Goal: Task Accomplishment & Management: Complete application form

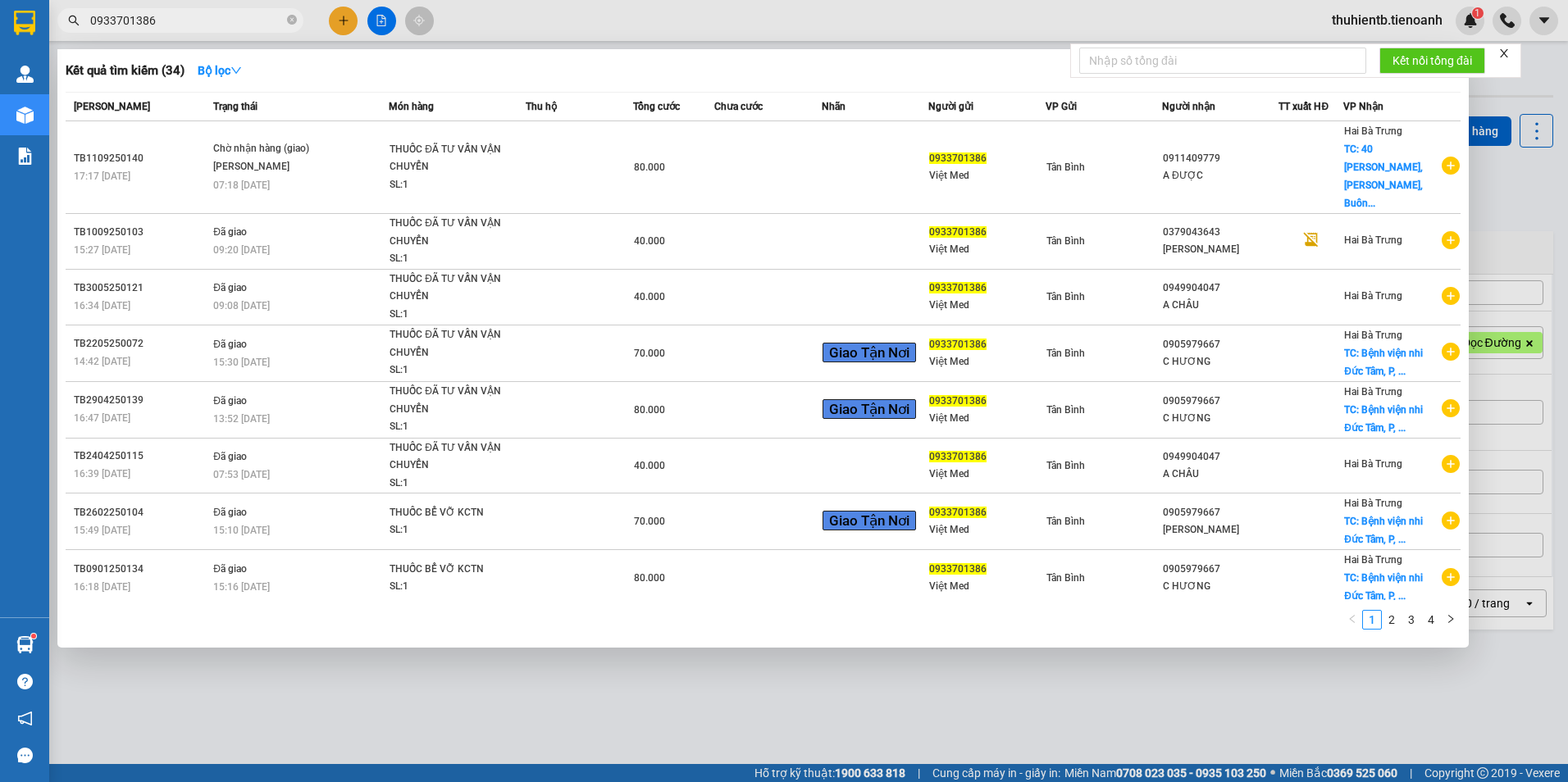
click at [178, 25] on input "0933701386" at bounding box center [186, 21] width 194 height 18
paste input "64474457"
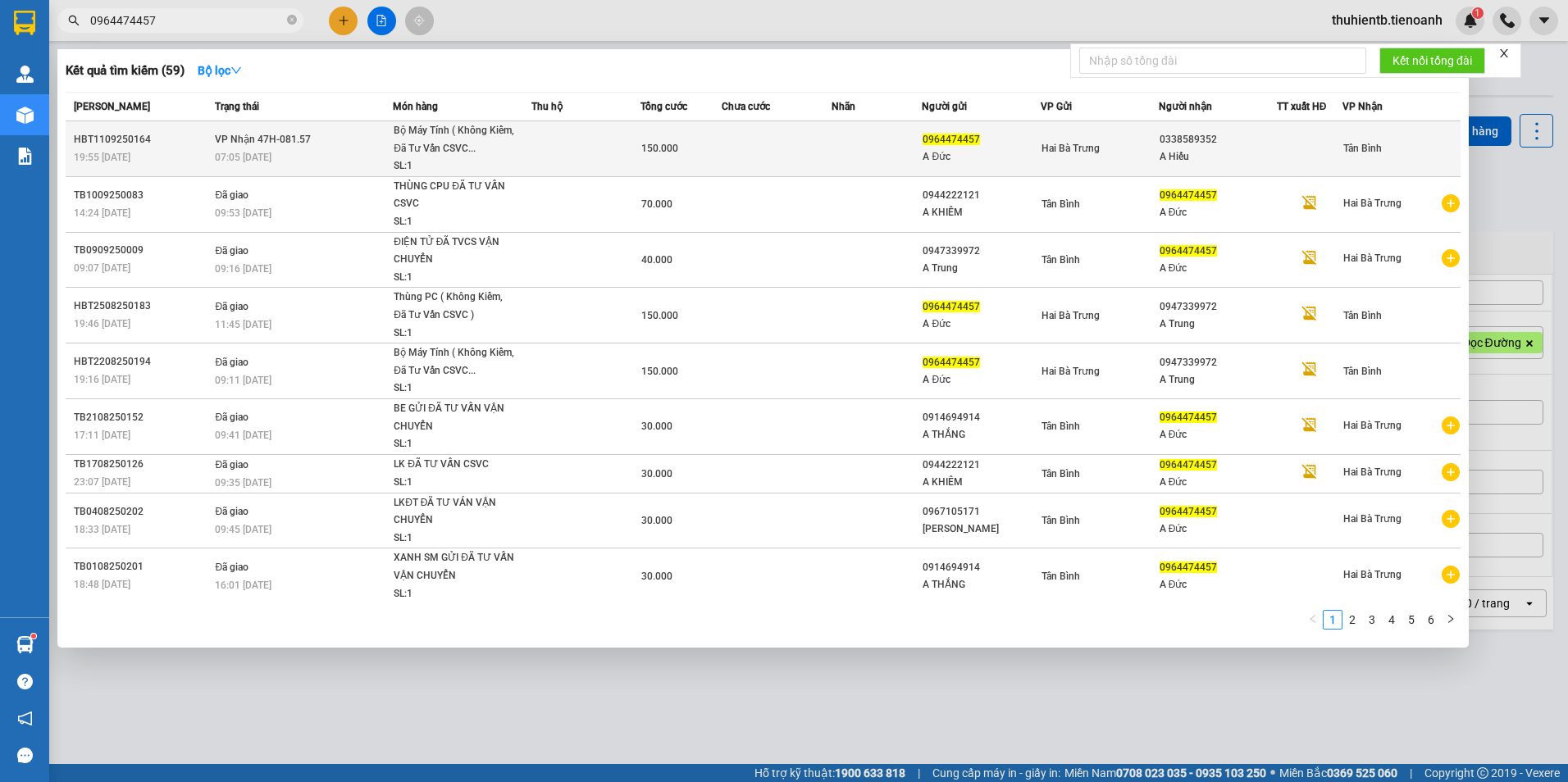
type input "0964474457"
click at [705, 160] on td "150.000" at bounding box center [681, 149] width 82 height 56
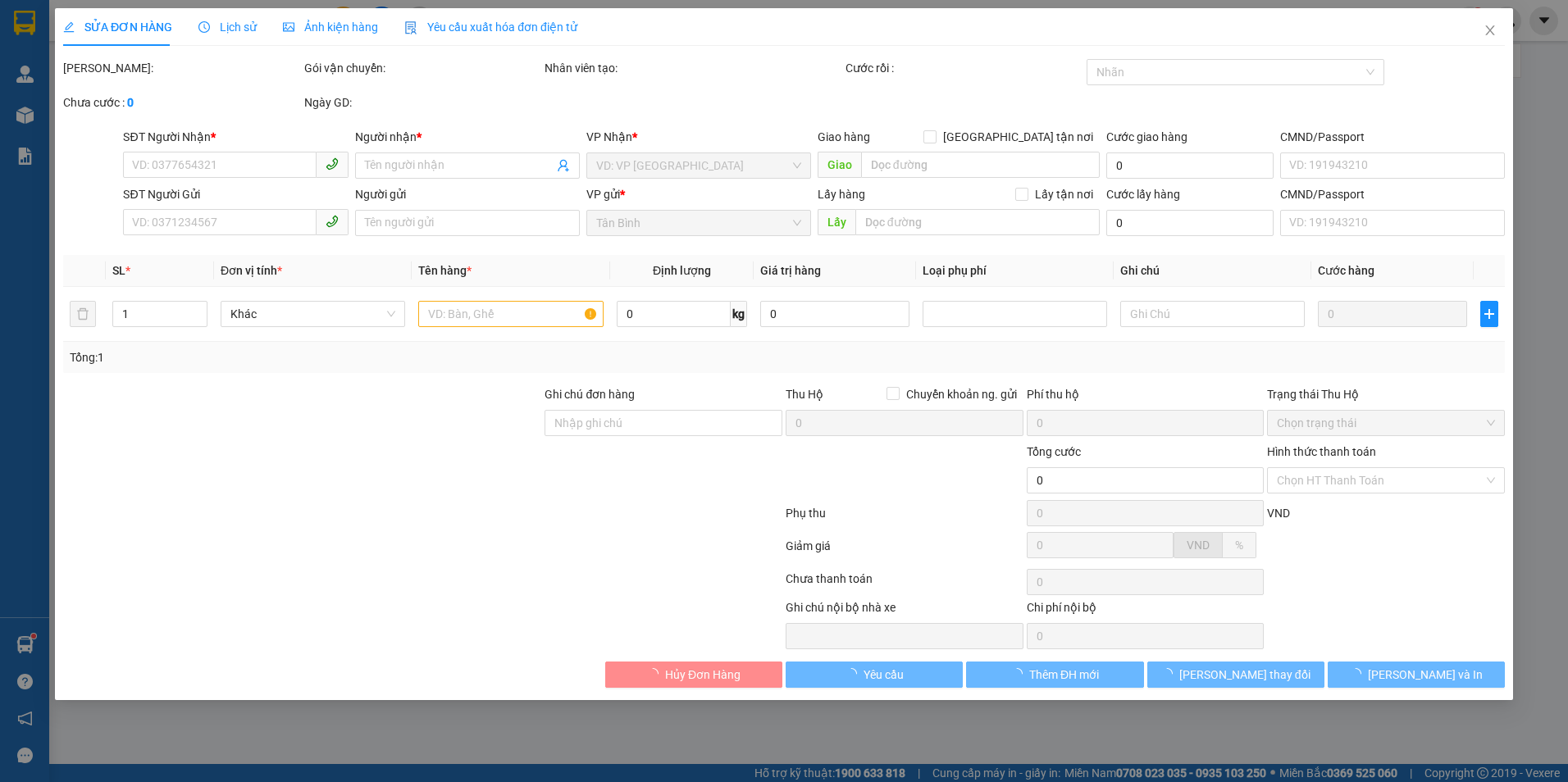
type input "0338589352"
type input "A Hiếu"
type input "0964474457"
type input "A Đức"
type input "066096011969"
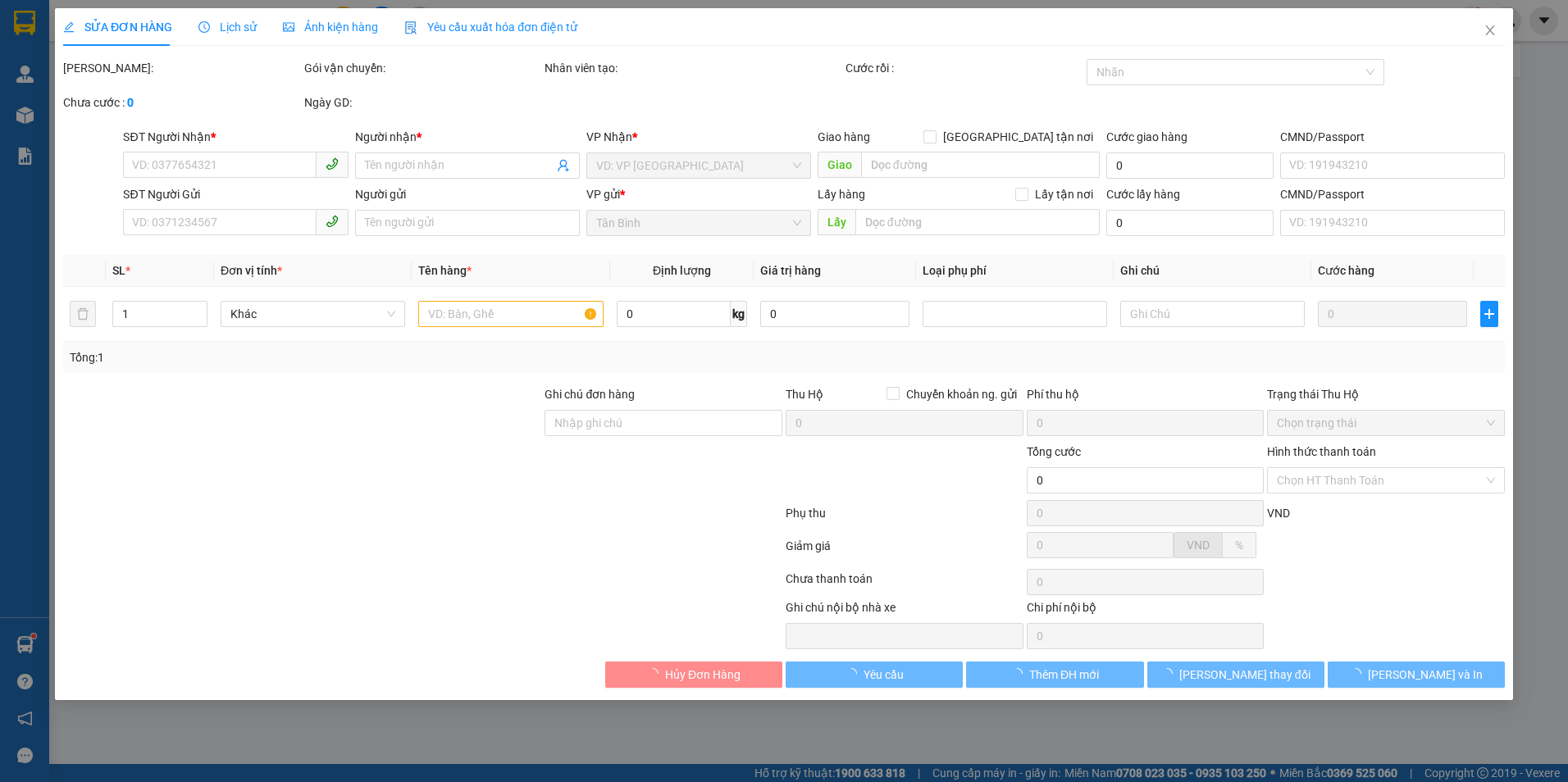
type input "150.000"
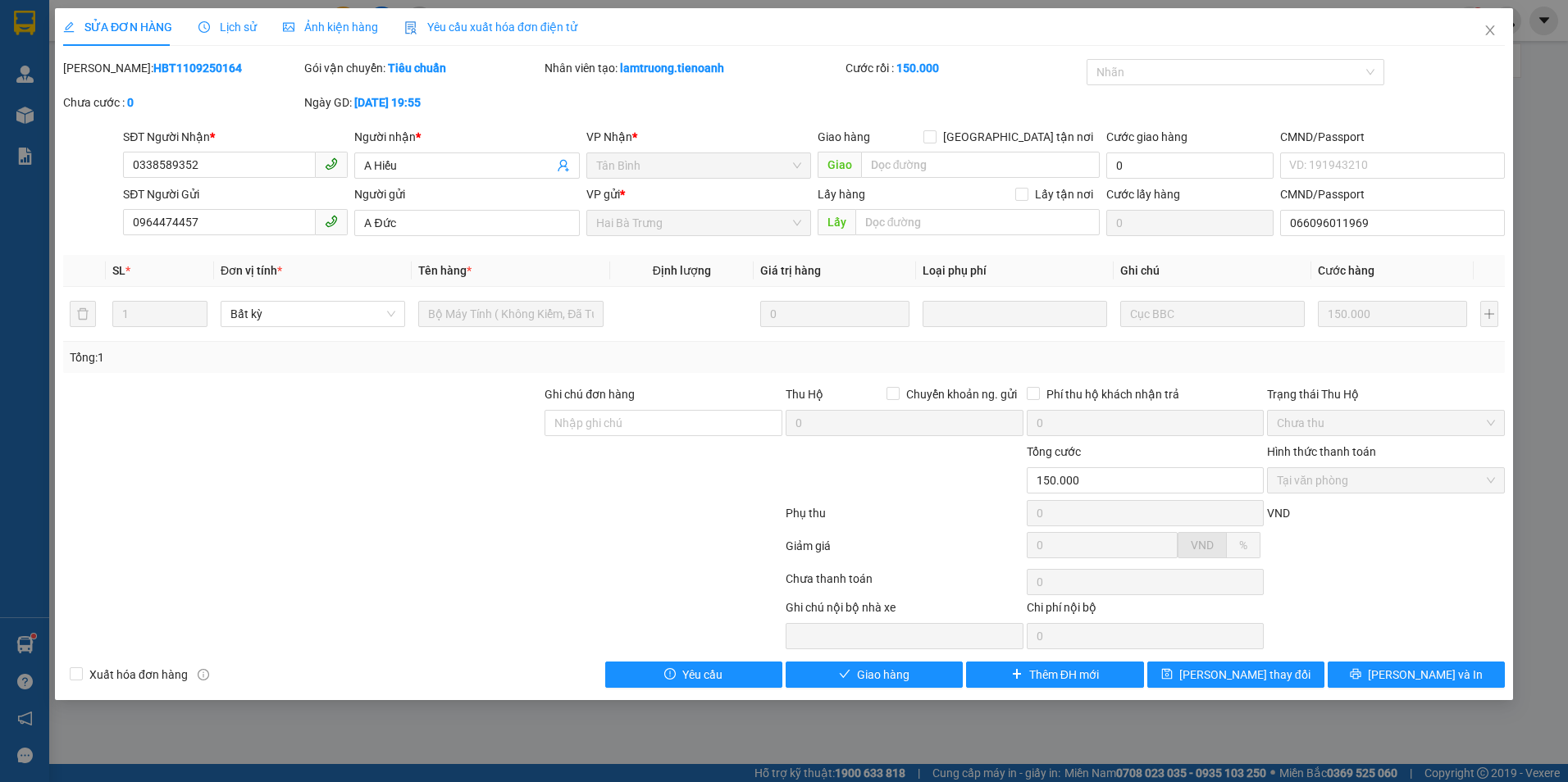
click at [243, 31] on span "Lịch sử" at bounding box center [227, 27] width 58 height 13
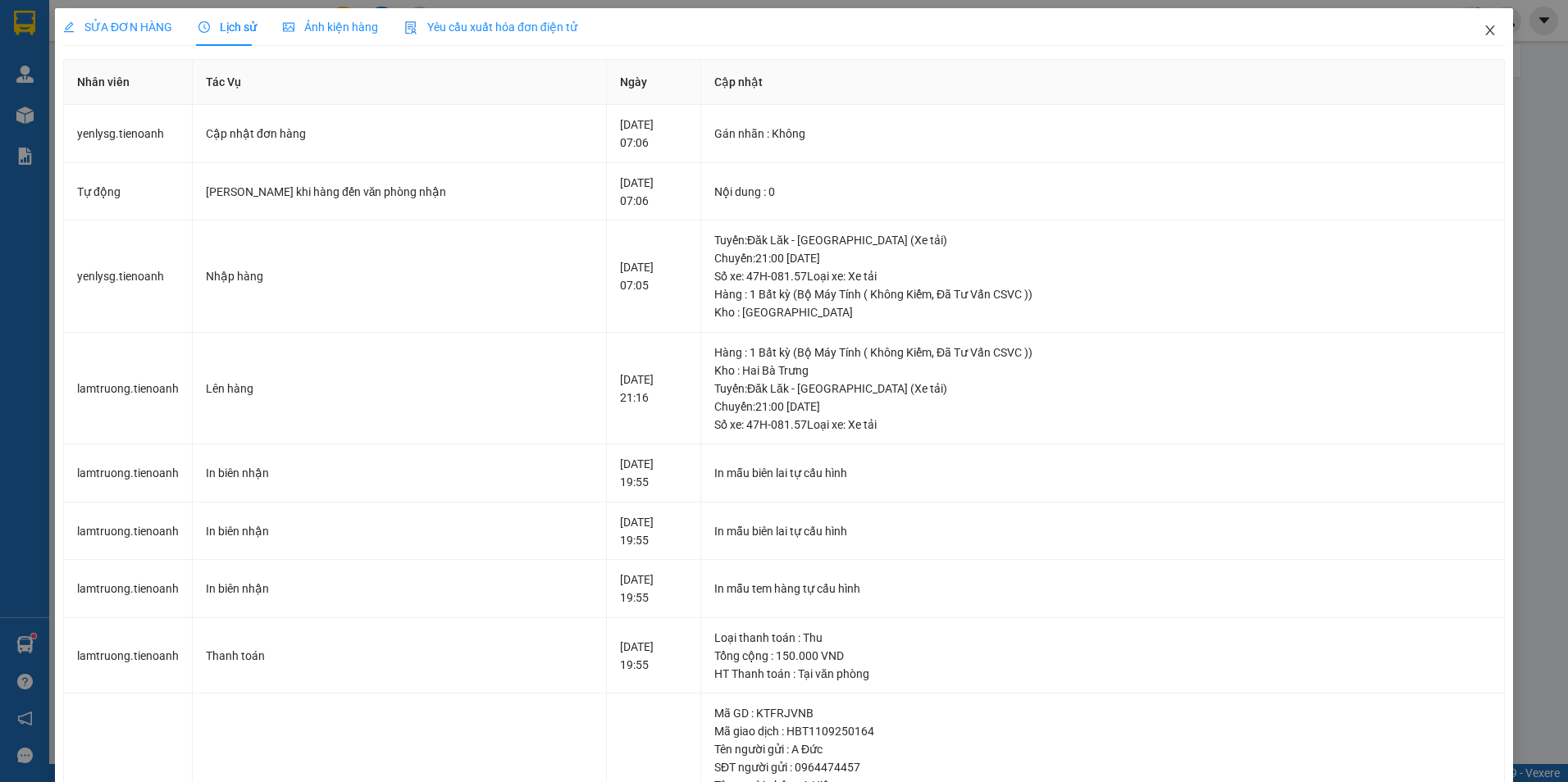
click at [1486, 35] on icon "close" at bounding box center [1490, 30] width 9 height 10
